Goal: Contribute content: Add original content to the website for others to see

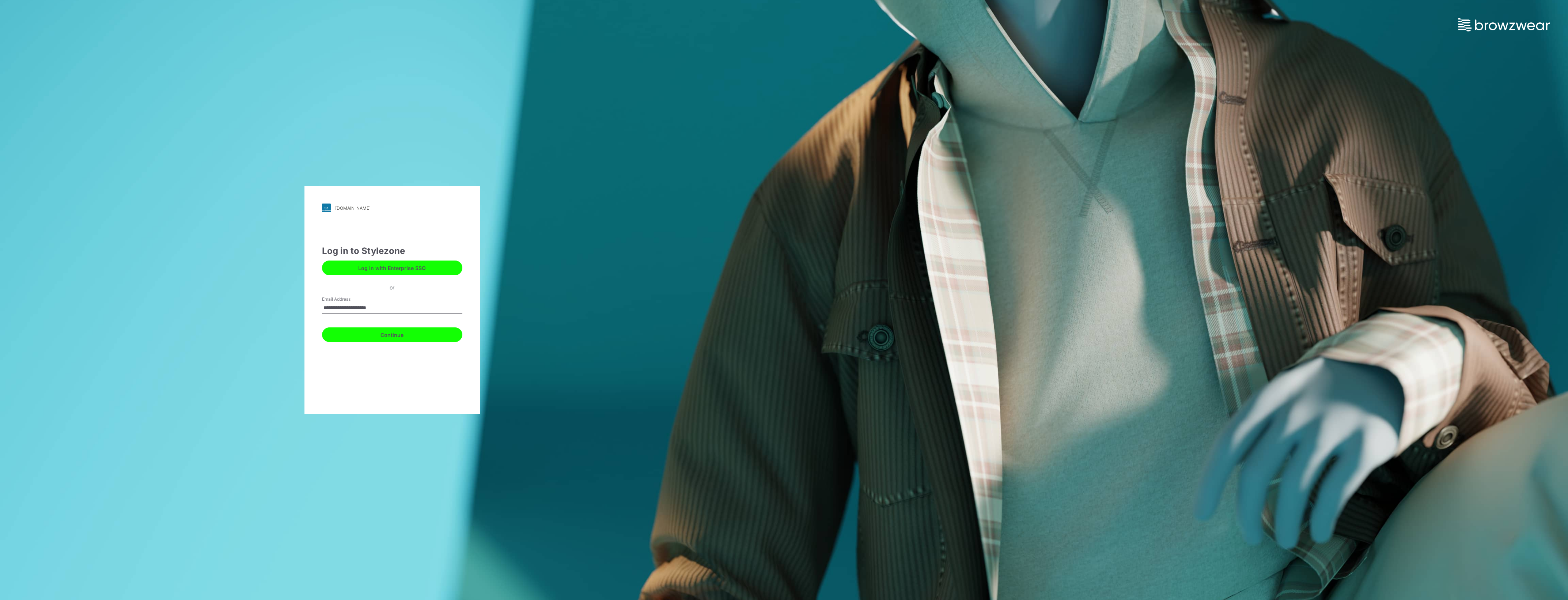
click at [422, 334] on button "Continue" at bounding box center [392, 335] width 141 height 15
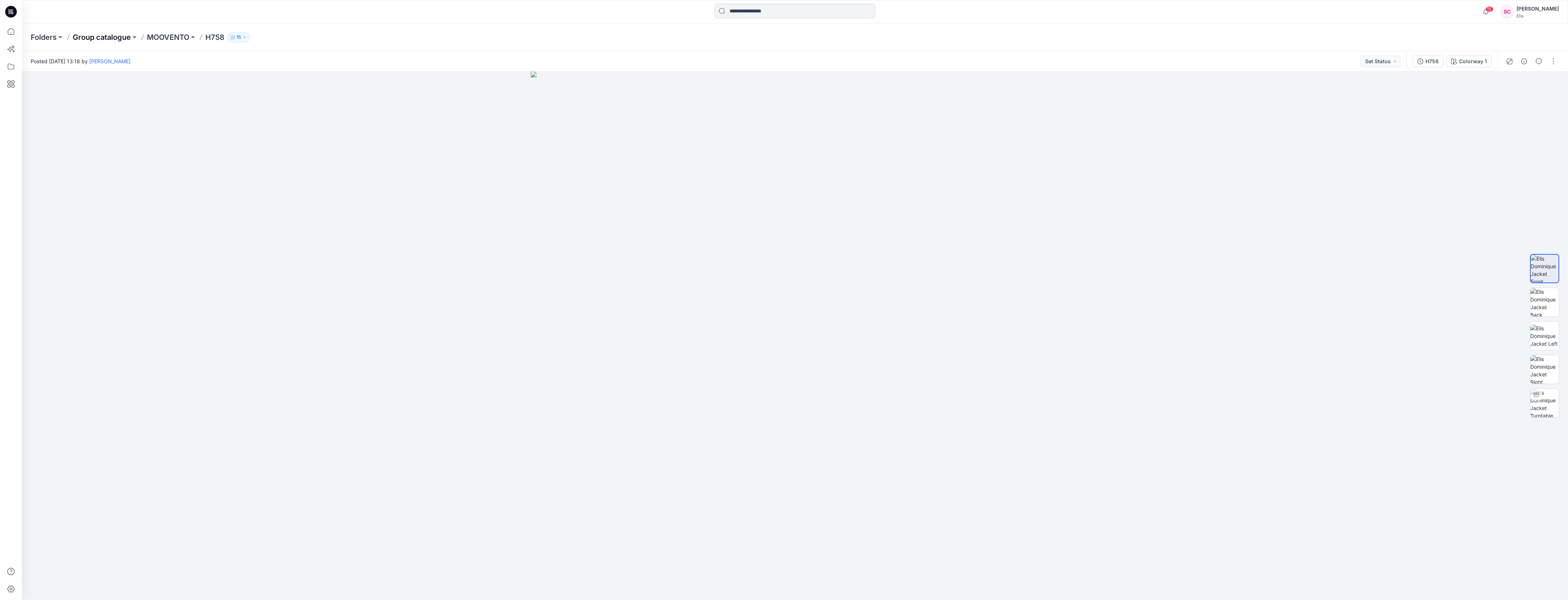
click at [92, 39] on p "Group catalogue" at bounding box center [101, 37] width 58 height 10
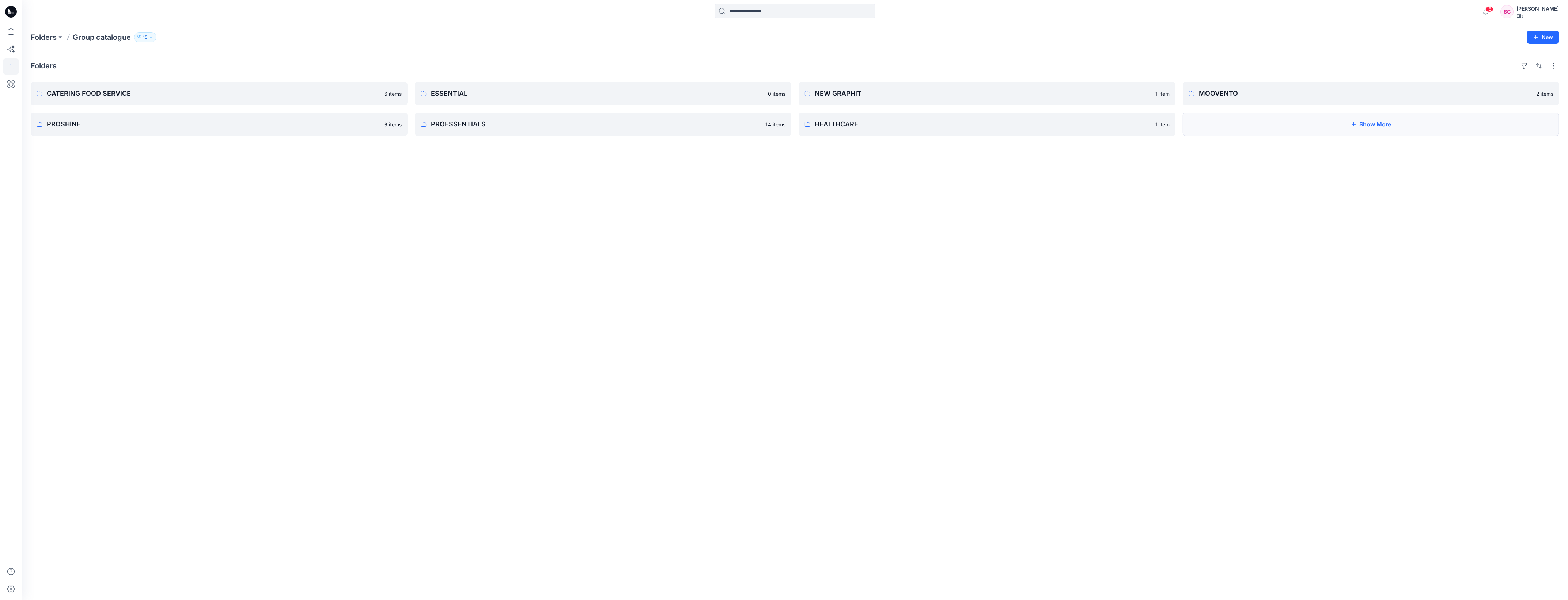
click at [1365, 124] on button "Show More" at bounding box center [1370, 123] width 376 height 23
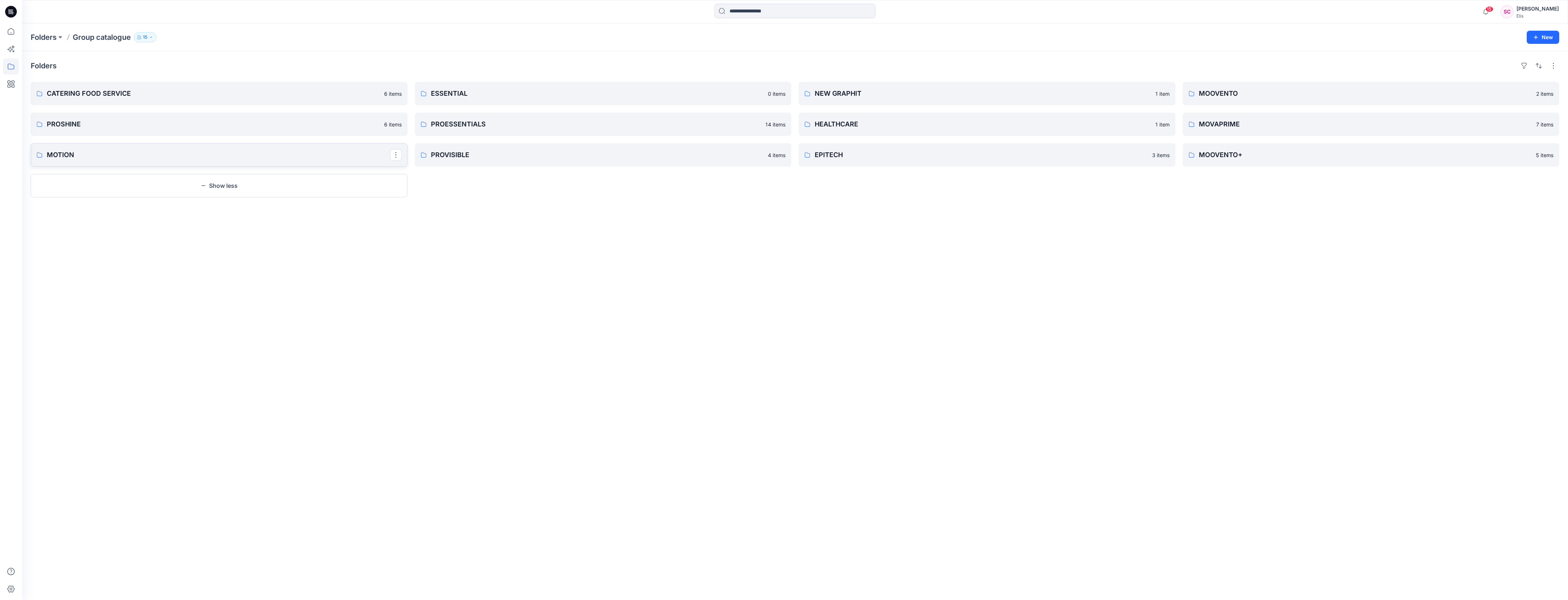
click at [48, 154] on p "MOTION" at bounding box center [218, 155] width 343 height 10
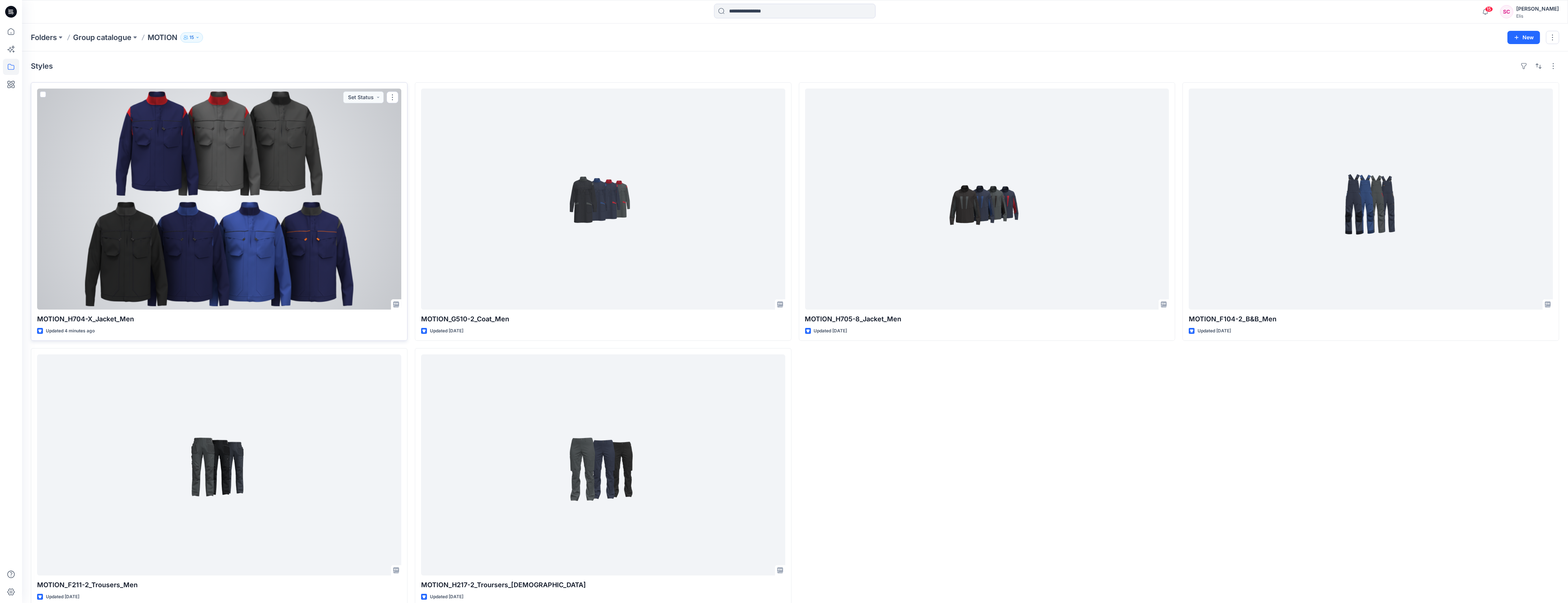
click at [266, 224] on div at bounding box center [219, 199] width 364 height 221
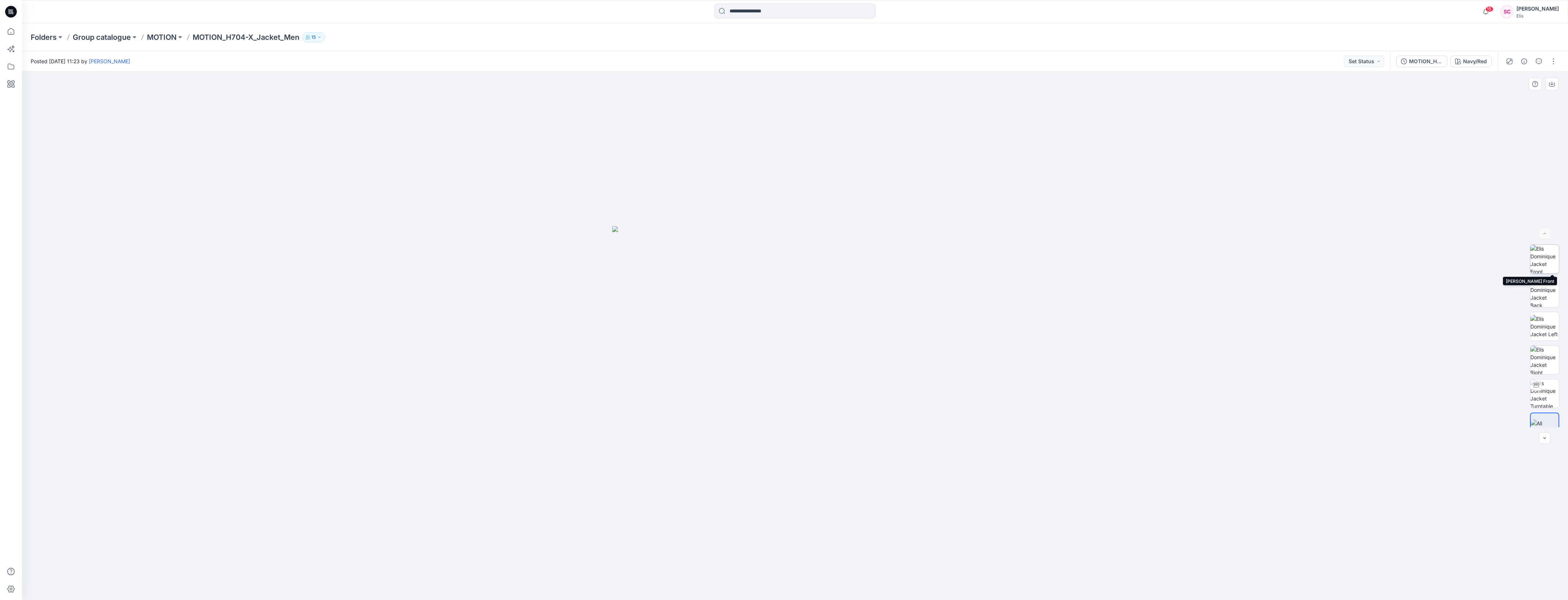
click at [1547, 264] on img at bounding box center [1544, 259] width 29 height 29
click at [1552, 63] on button "button" at bounding box center [1553, 61] width 12 height 12
click at [1297, 60] on div "Posted Tuesday, August 26, 2025 11:23 by Sofia Cederlöf Set Status" at bounding box center [706, 62] width 1368 height 20
click at [159, 37] on p "MOTION" at bounding box center [162, 37] width 29 height 10
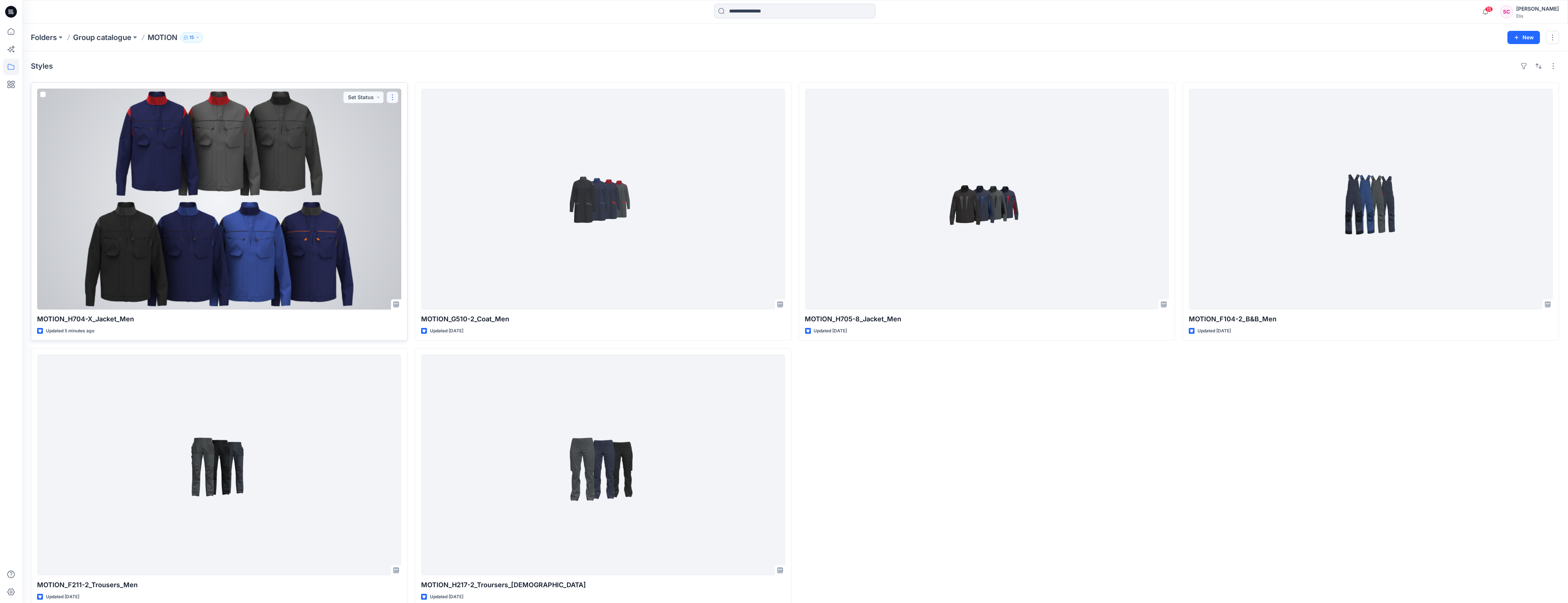
click at [392, 98] on button "button" at bounding box center [392, 97] width 12 height 12
click at [353, 147] on div at bounding box center [219, 199] width 364 height 221
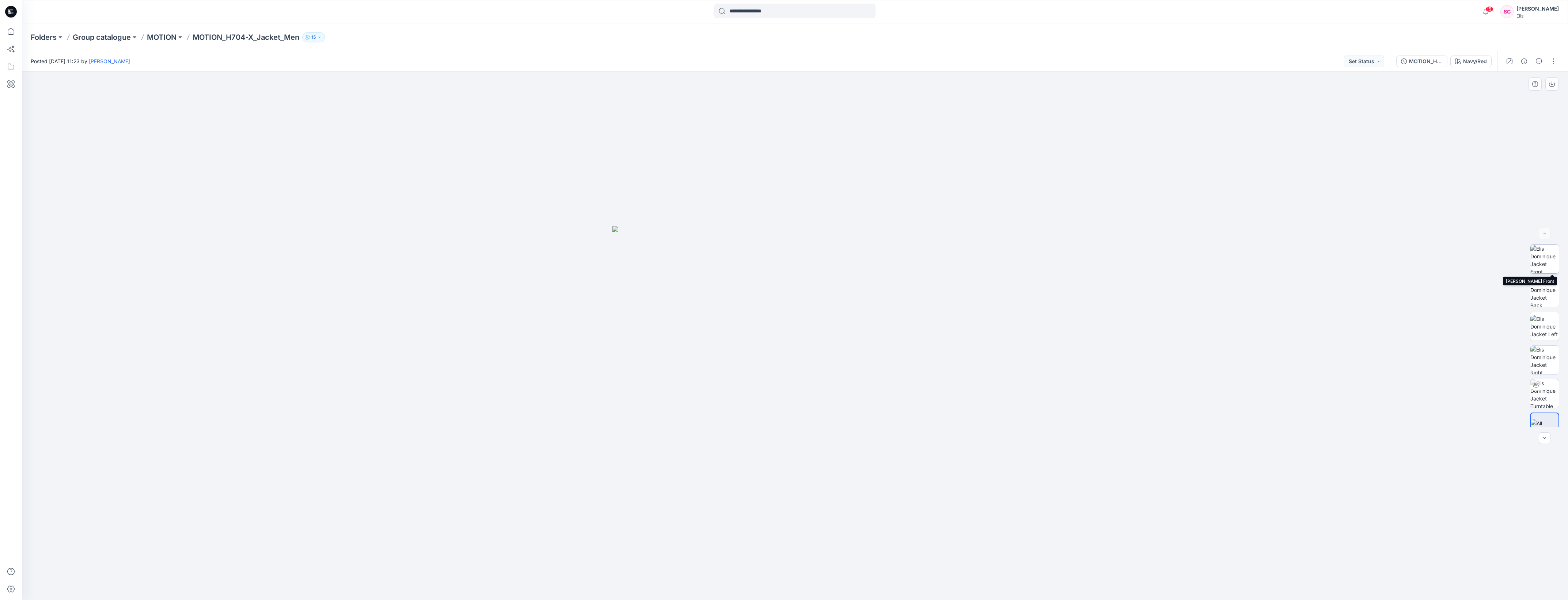
click at [1540, 268] on img at bounding box center [1544, 259] width 29 height 29
click at [1544, 375] on img at bounding box center [1544, 378] width 29 height 29
drag, startPoint x: 836, startPoint y: 412, endPoint x: 625, endPoint y: 416, distance: 211.0
click at [625, 416] on div at bounding box center [795, 336] width 1546 height 528
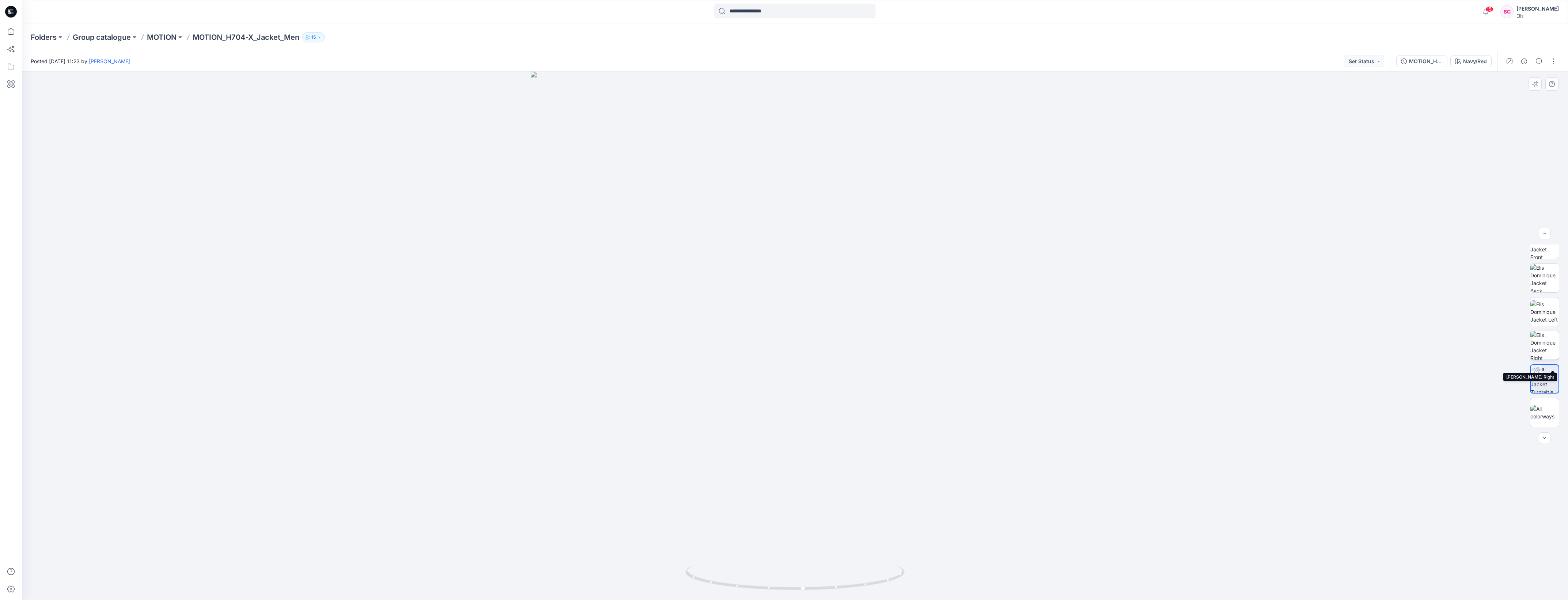
scroll to position [0, 0]
click at [1540, 253] on img at bounding box center [1544, 259] width 29 height 29
click at [1549, 84] on icon "button" at bounding box center [1551, 85] width 6 height 4
click at [1470, 64] on div "Navy/Red" at bounding box center [1475, 61] width 24 height 8
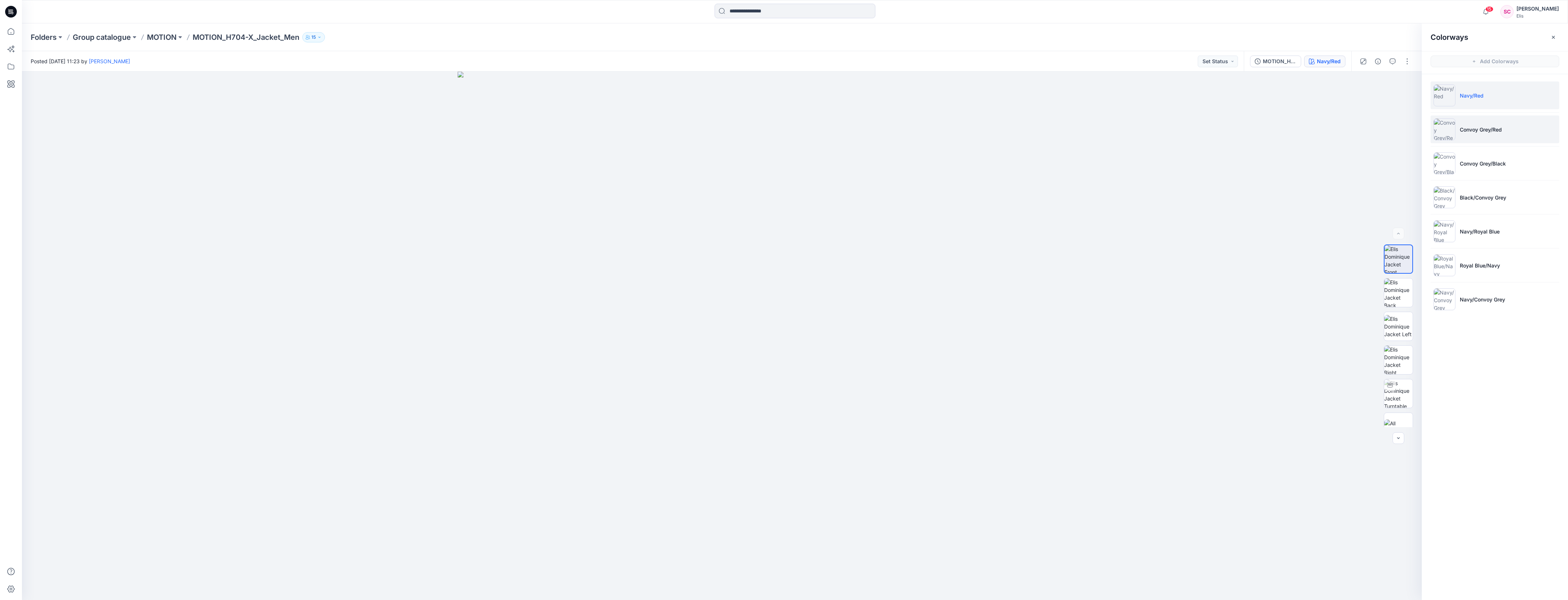
click at [1479, 131] on p "Convoy Grey/Red" at bounding box center [1481, 130] width 42 height 7
click at [1403, 85] on icon "button" at bounding box center [1405, 84] width 6 height 6
click at [987, 446] on div at bounding box center [721, 336] width 1400 height 528
click at [1554, 37] on icon "button" at bounding box center [1553, 37] width 6 height 6
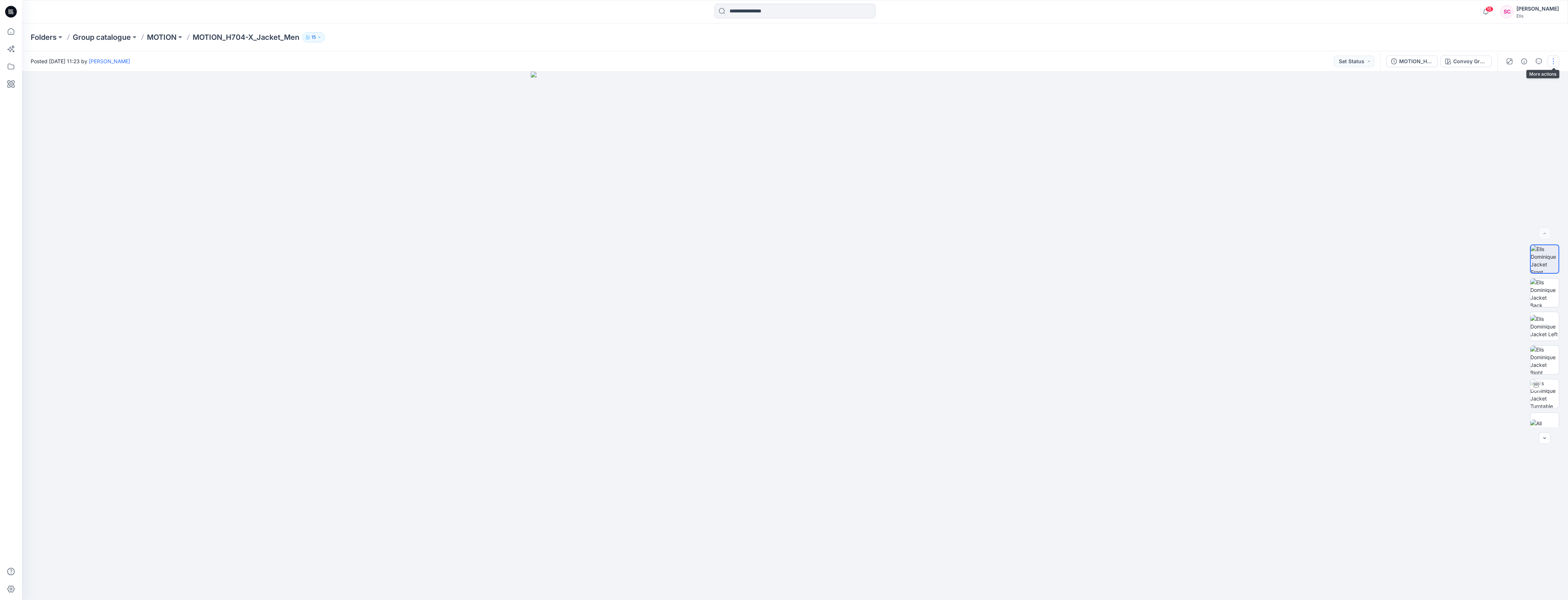
click at [1553, 61] on button "button" at bounding box center [1553, 61] width 12 height 12
click at [1516, 100] on button "Edit" at bounding box center [1522, 98] width 67 height 14
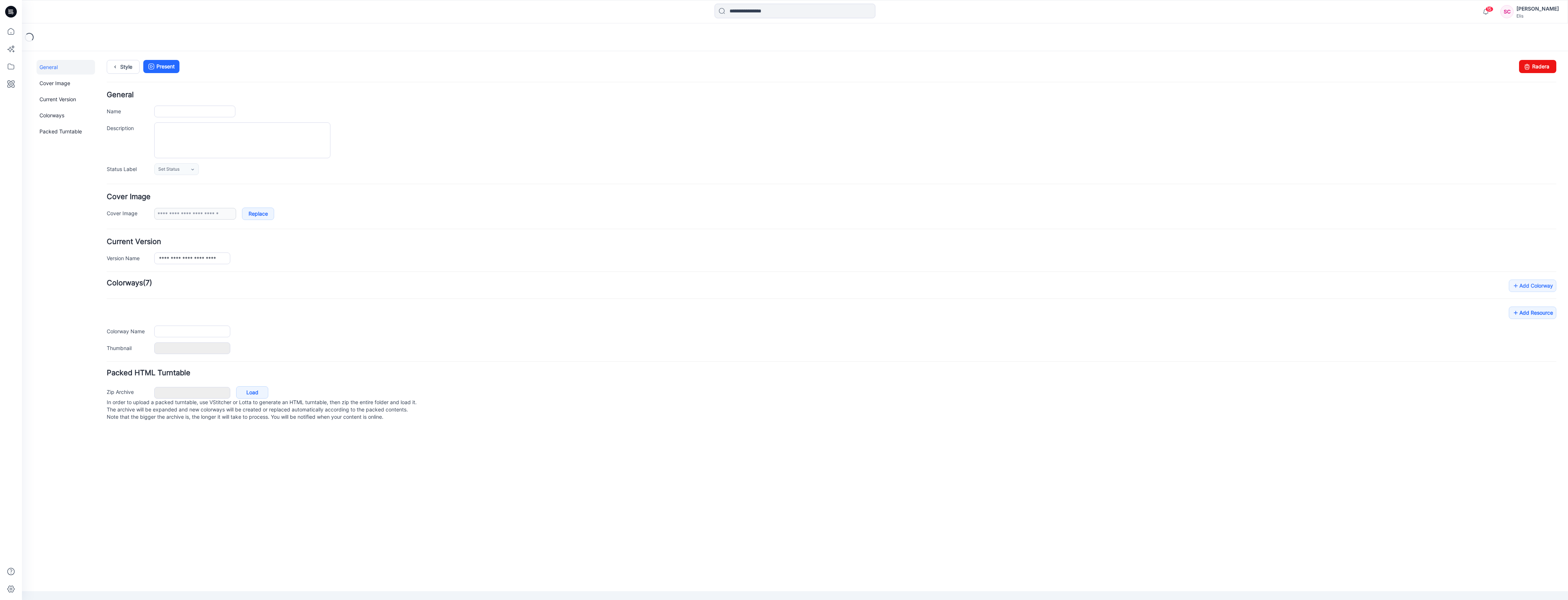
type input "**********"
type input "********"
type input "**********"
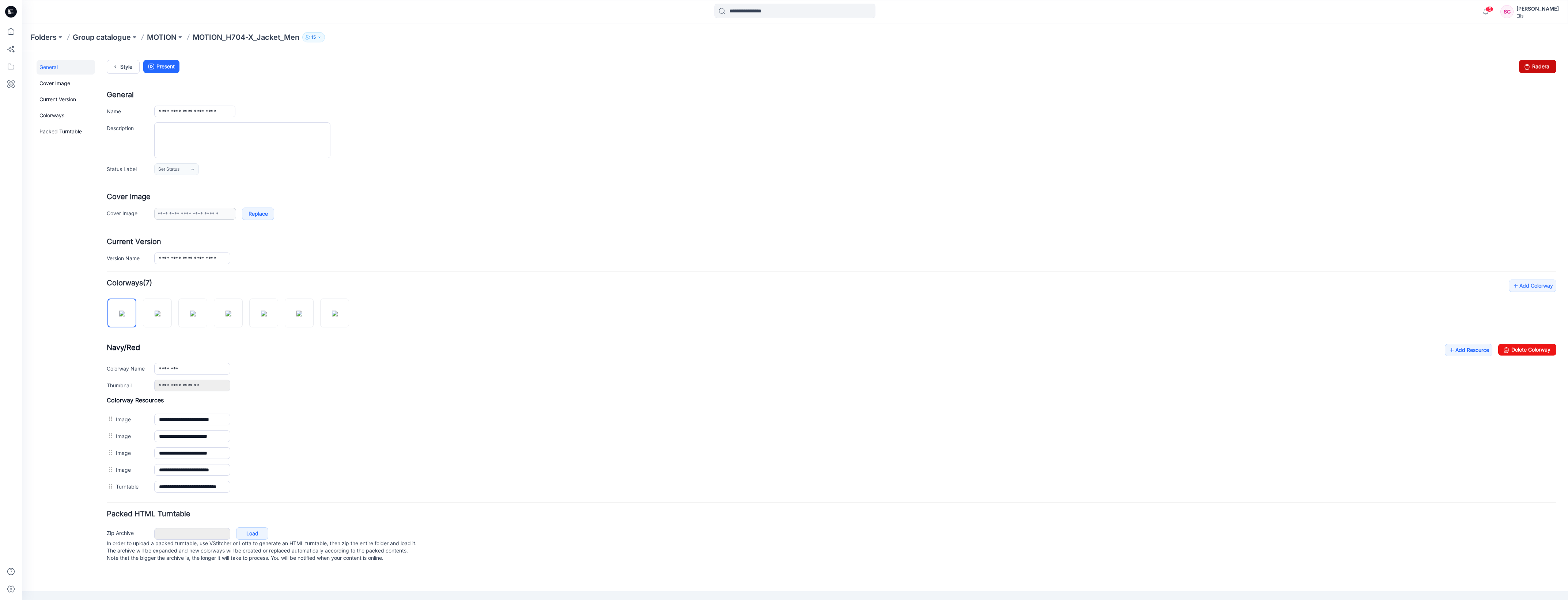
click at [1537, 66] on link "Radera" at bounding box center [1538, 66] width 38 height 13
